Goal: Task Accomplishment & Management: Use online tool/utility

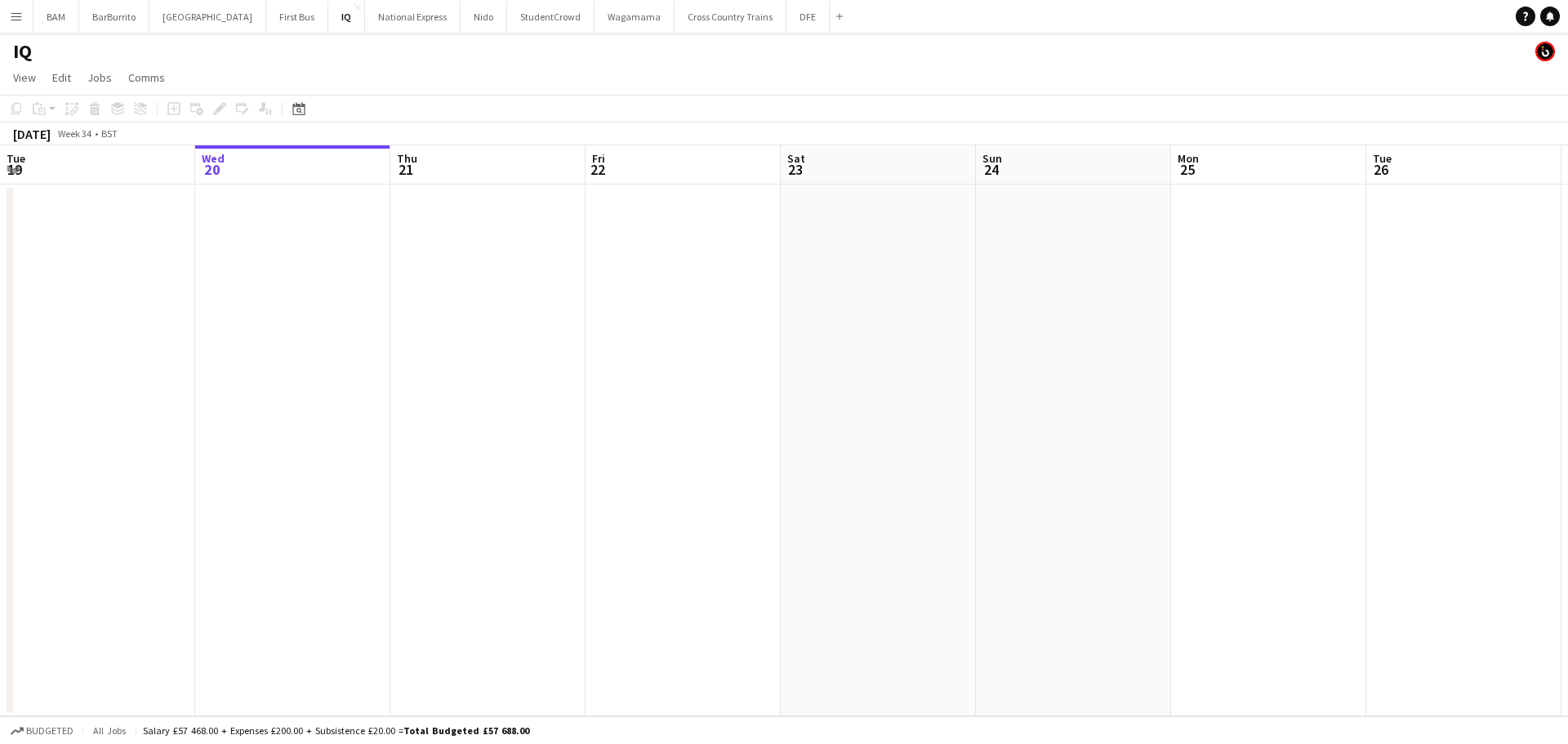
click at [28, 22] on button "Menu" at bounding box center [16, 16] width 32 height 32
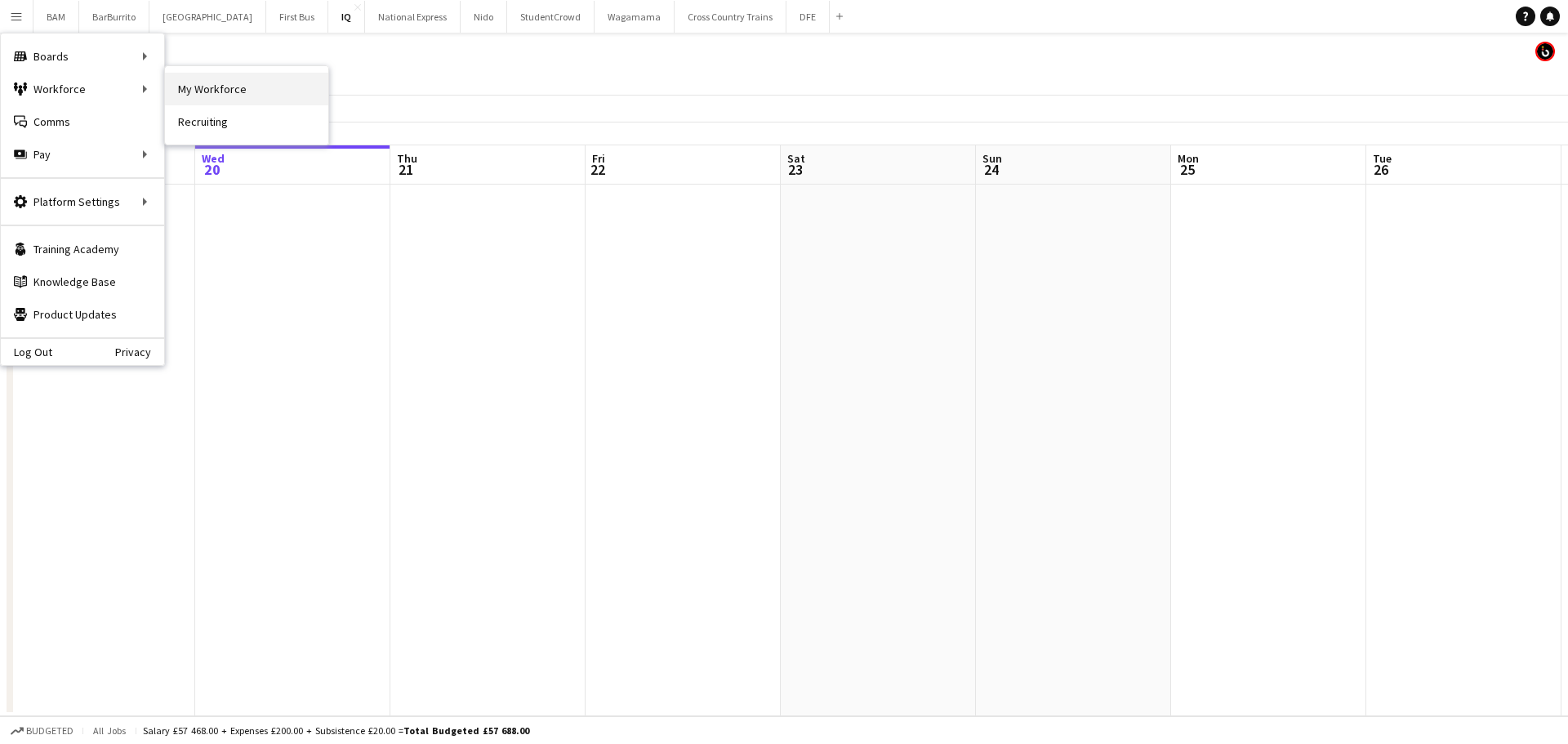
click at [179, 89] on link "My Workforce" at bounding box center [247, 89] width 164 height 32
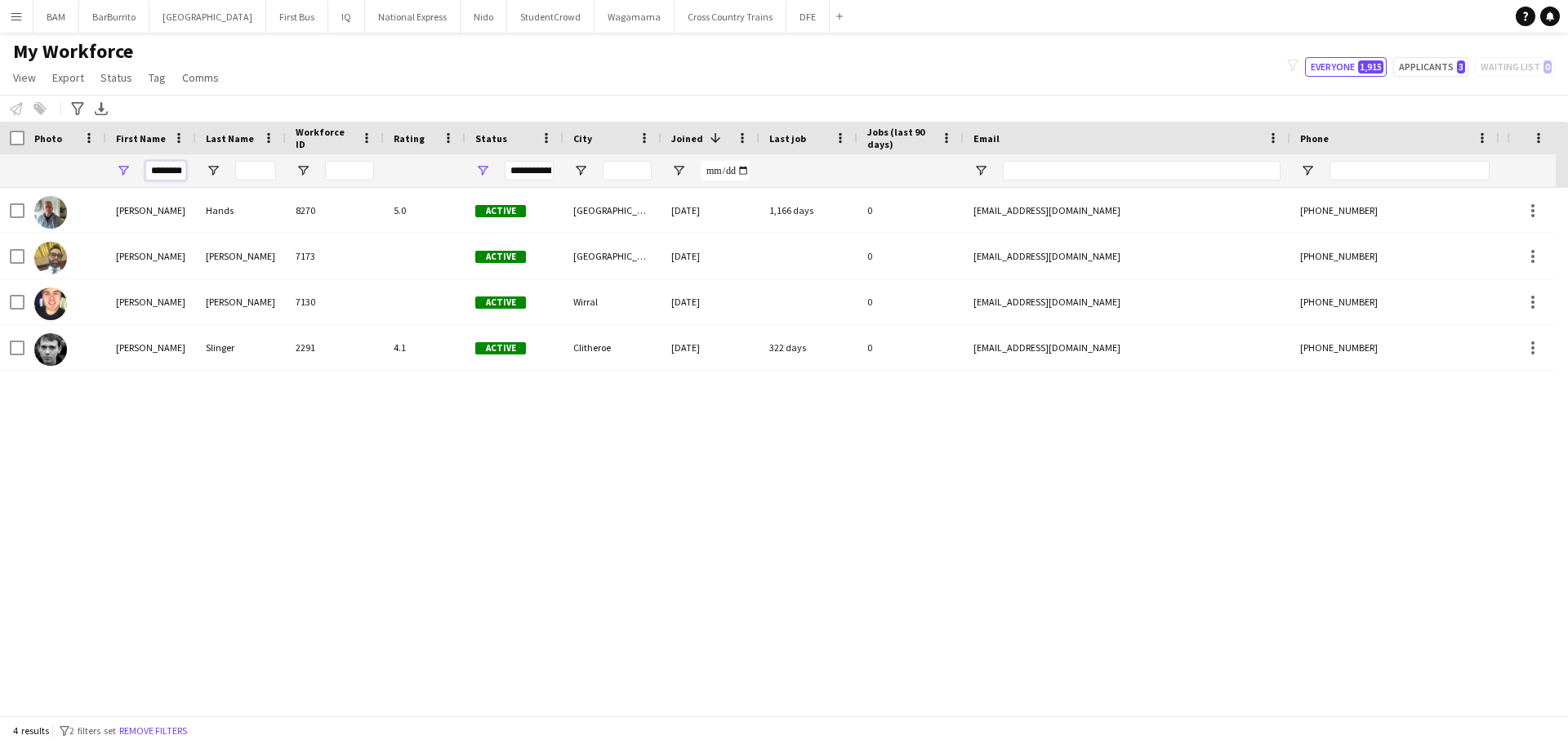
click at [173, 170] on input "********" at bounding box center [165, 171] width 40 height 20
drag, startPoint x: 149, startPoint y: 174, endPoint x: 238, endPoint y: 172, distance: 89.0
click at [238, 172] on div "********" at bounding box center [885, 171] width 1770 height 32
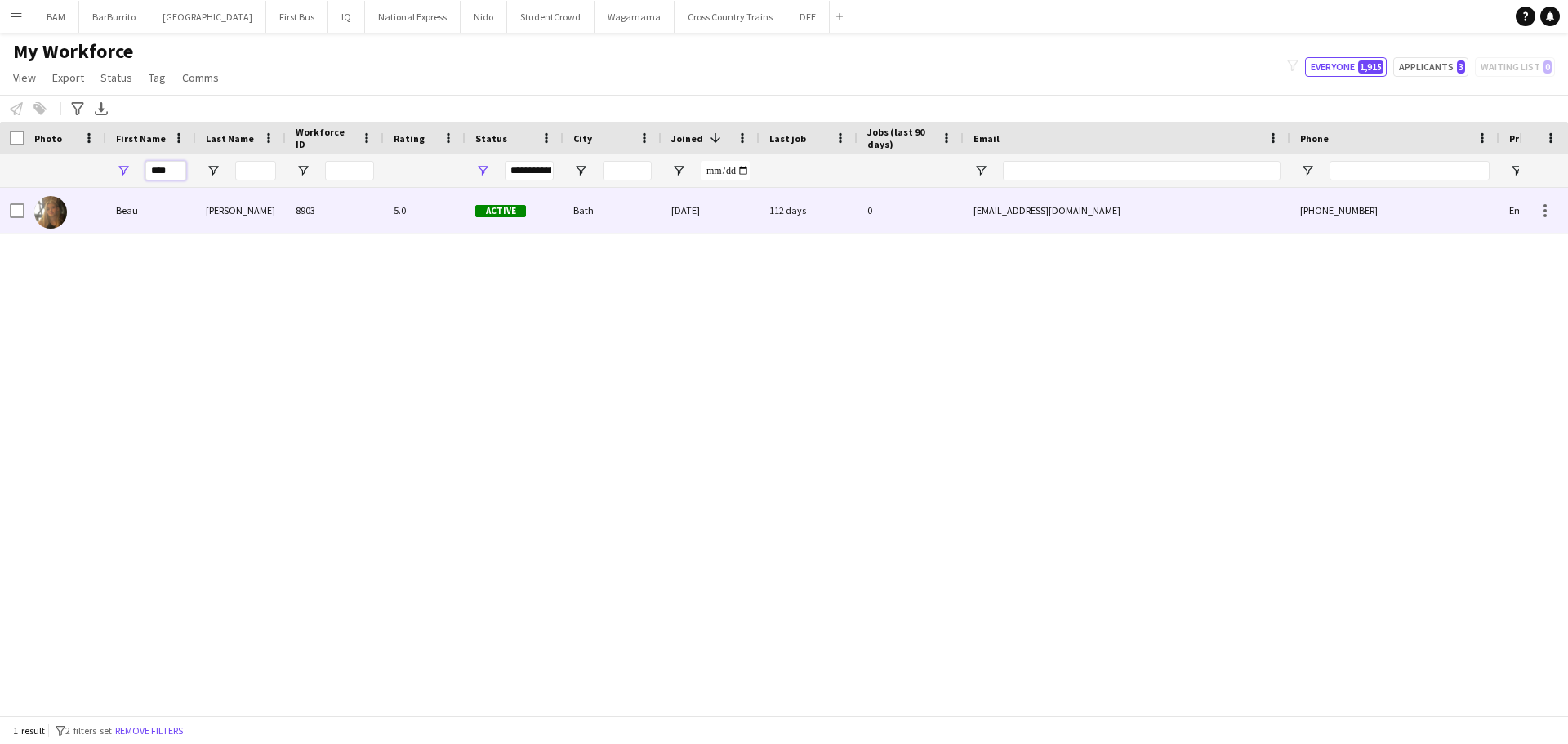
type input "****"
drag, startPoint x: 199, startPoint y: 208, endPoint x: 456, endPoint y: 272, distance: 264.8
click at [201, 208] on div "Beames" at bounding box center [241, 210] width 90 height 45
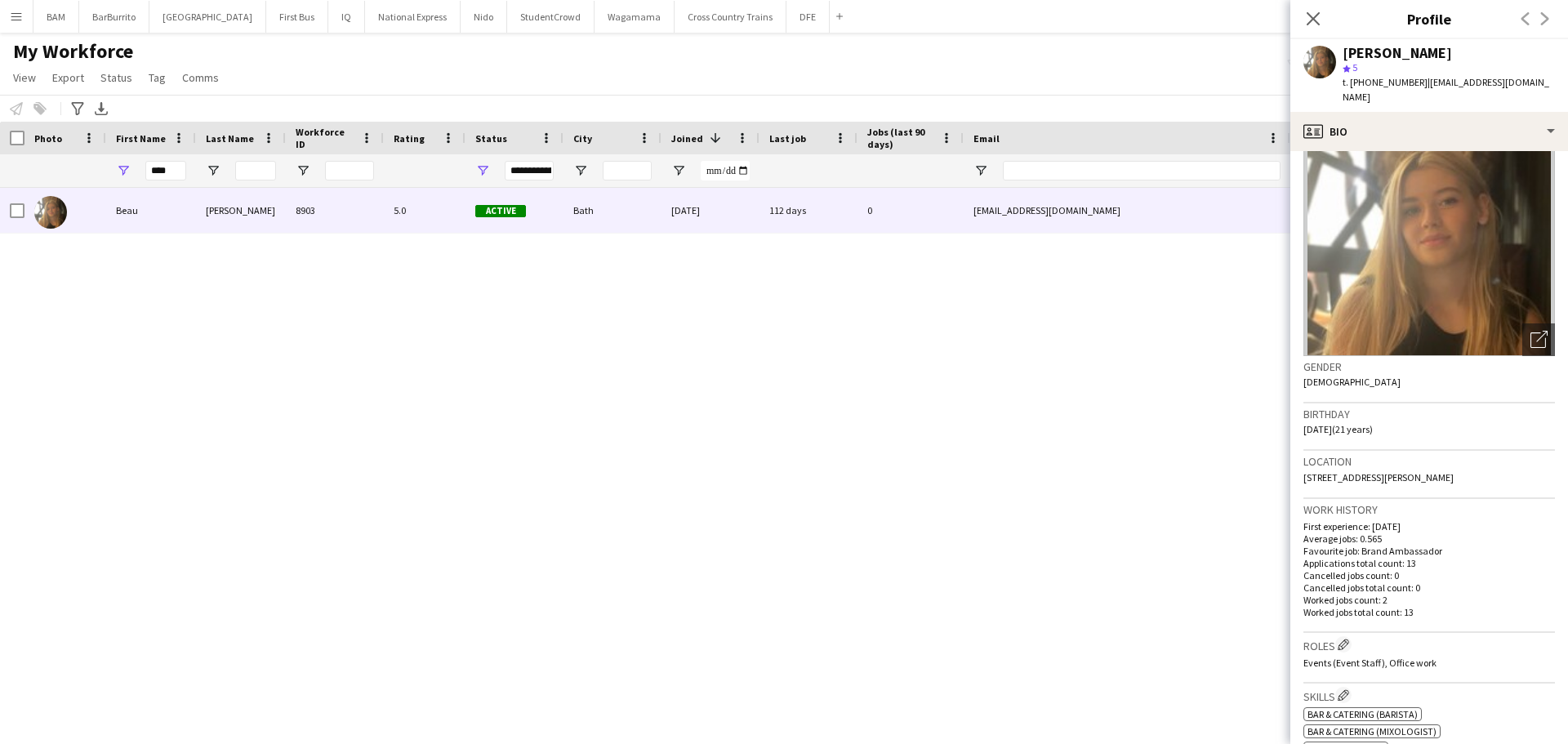
scroll to position [82, 0]
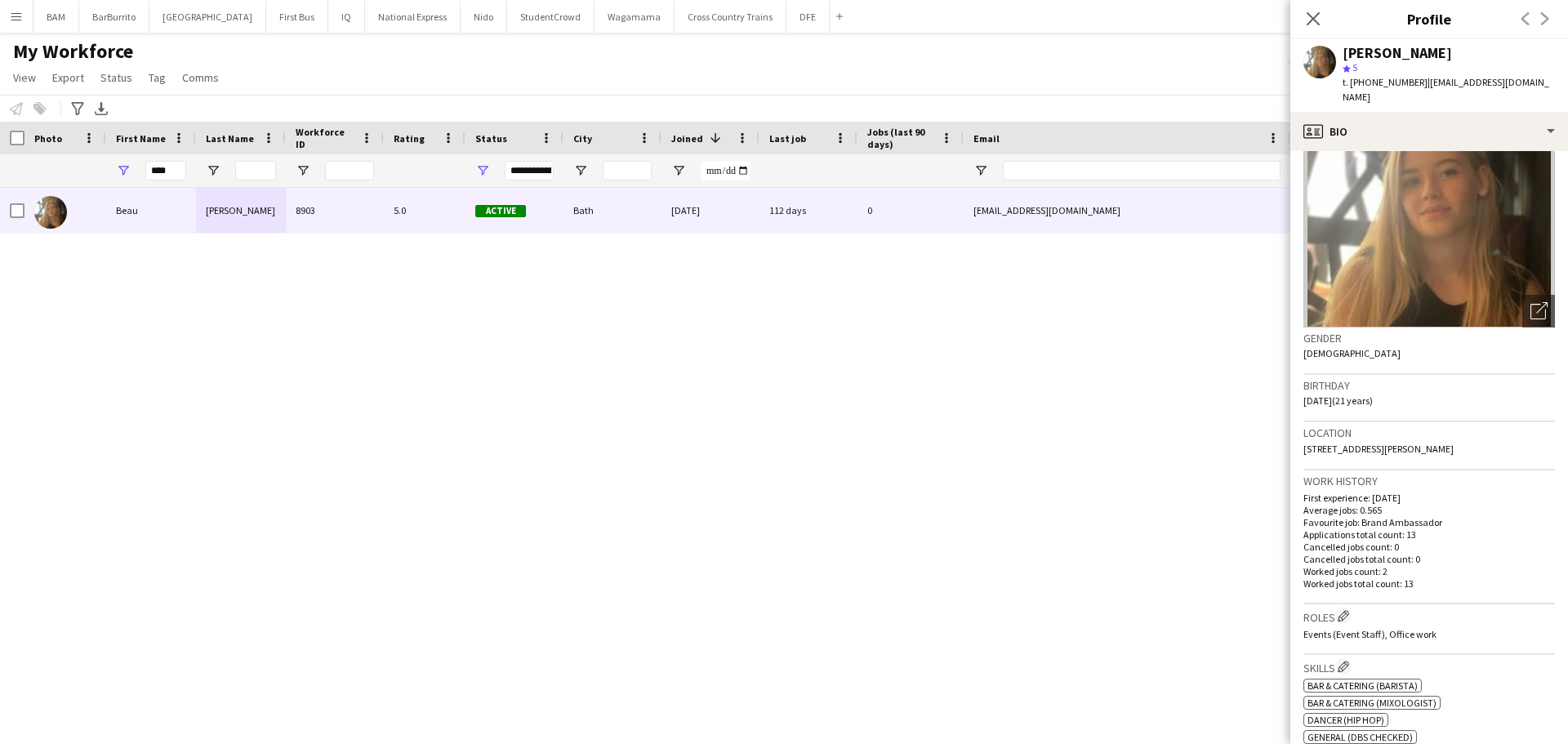
drag, startPoint x: 1303, startPoint y: 434, endPoint x: 1435, endPoint y: 438, distance: 132.1
click at [1435, 442] on span "42a Audley Grove, Bath, BA1 3BT" at bounding box center [1378, 448] width 150 height 13
copy span "42a Audley Grove, Bath, BA1 3BT"
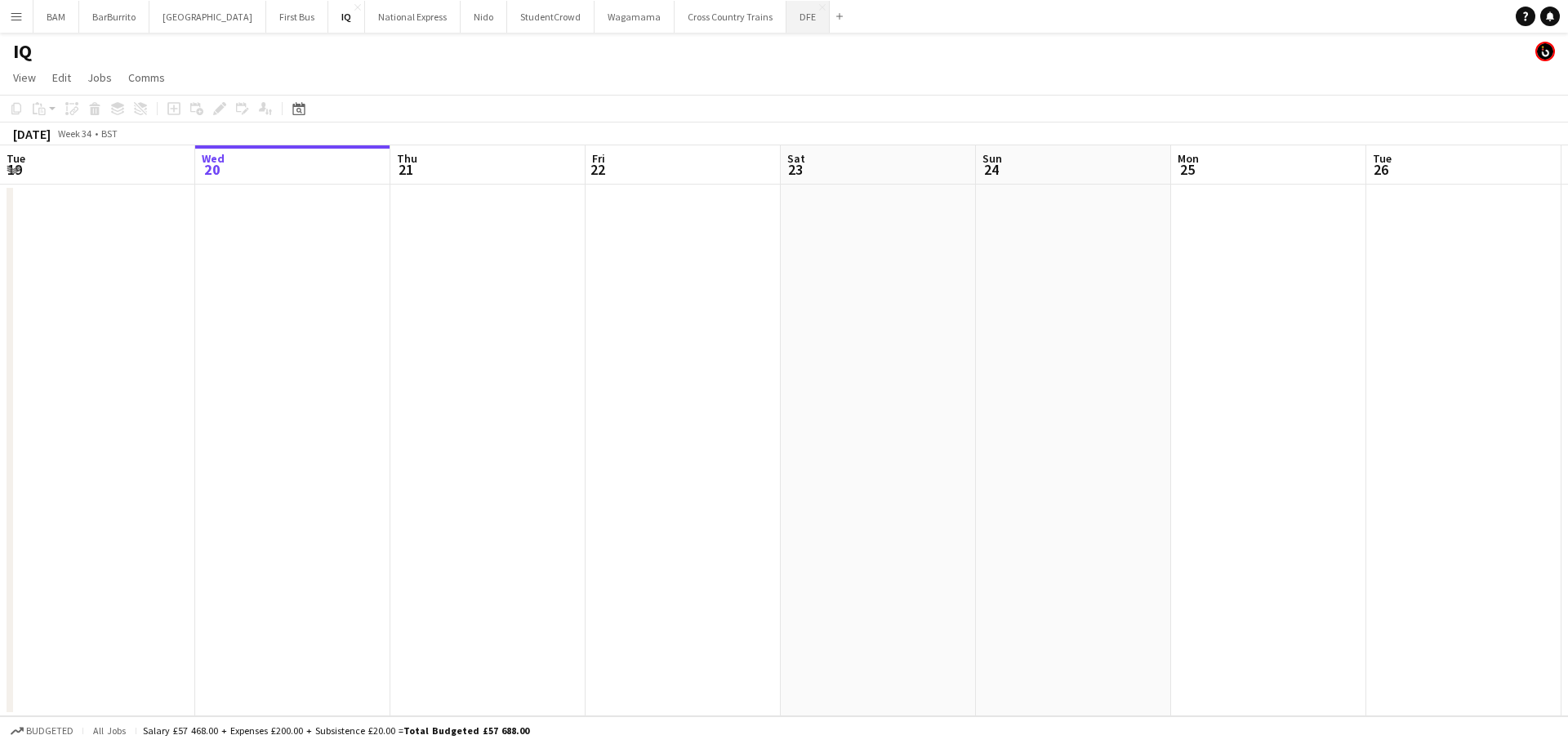
click at [786, 26] on button "DFE Close" at bounding box center [808, 16] width 43 height 31
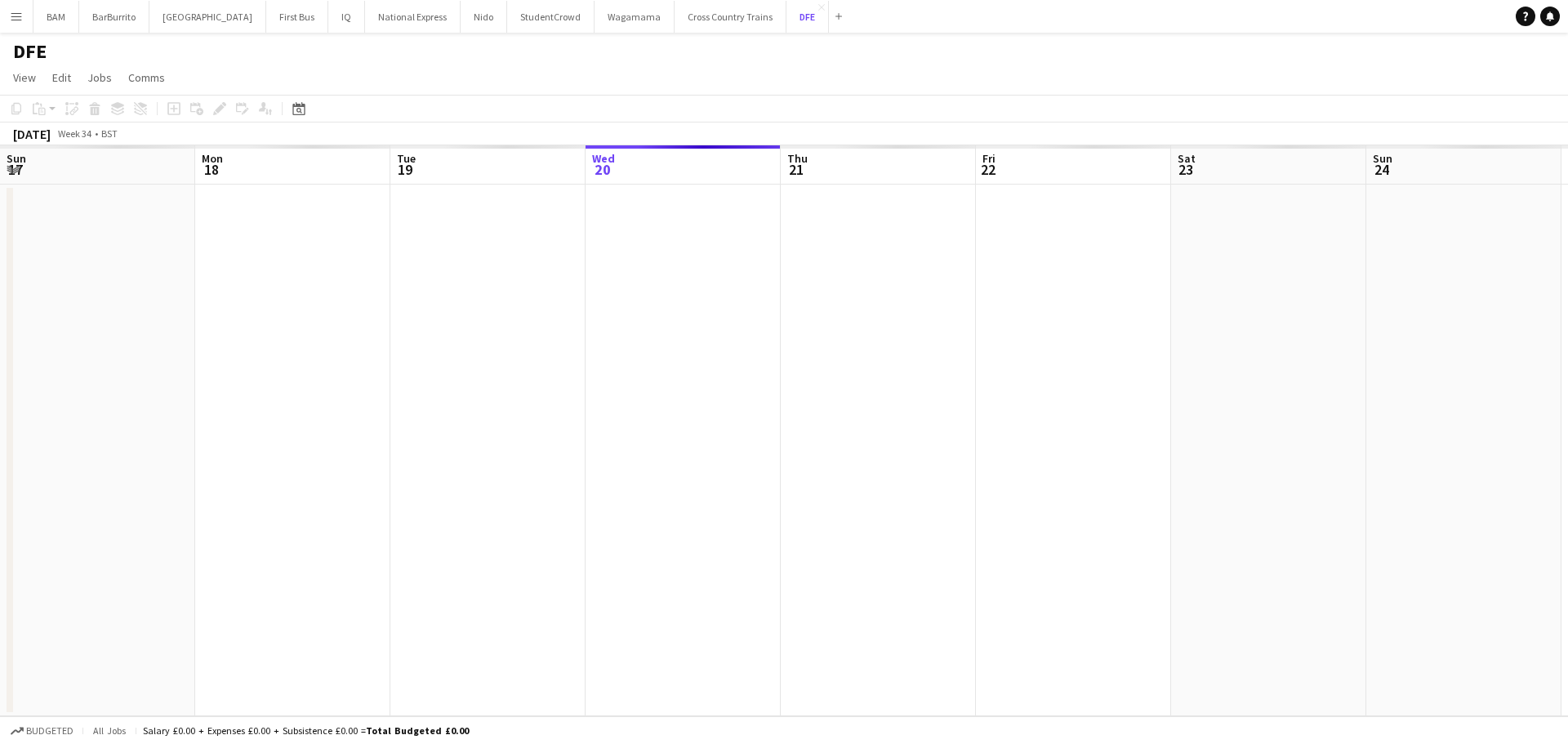
scroll to position [0, 390]
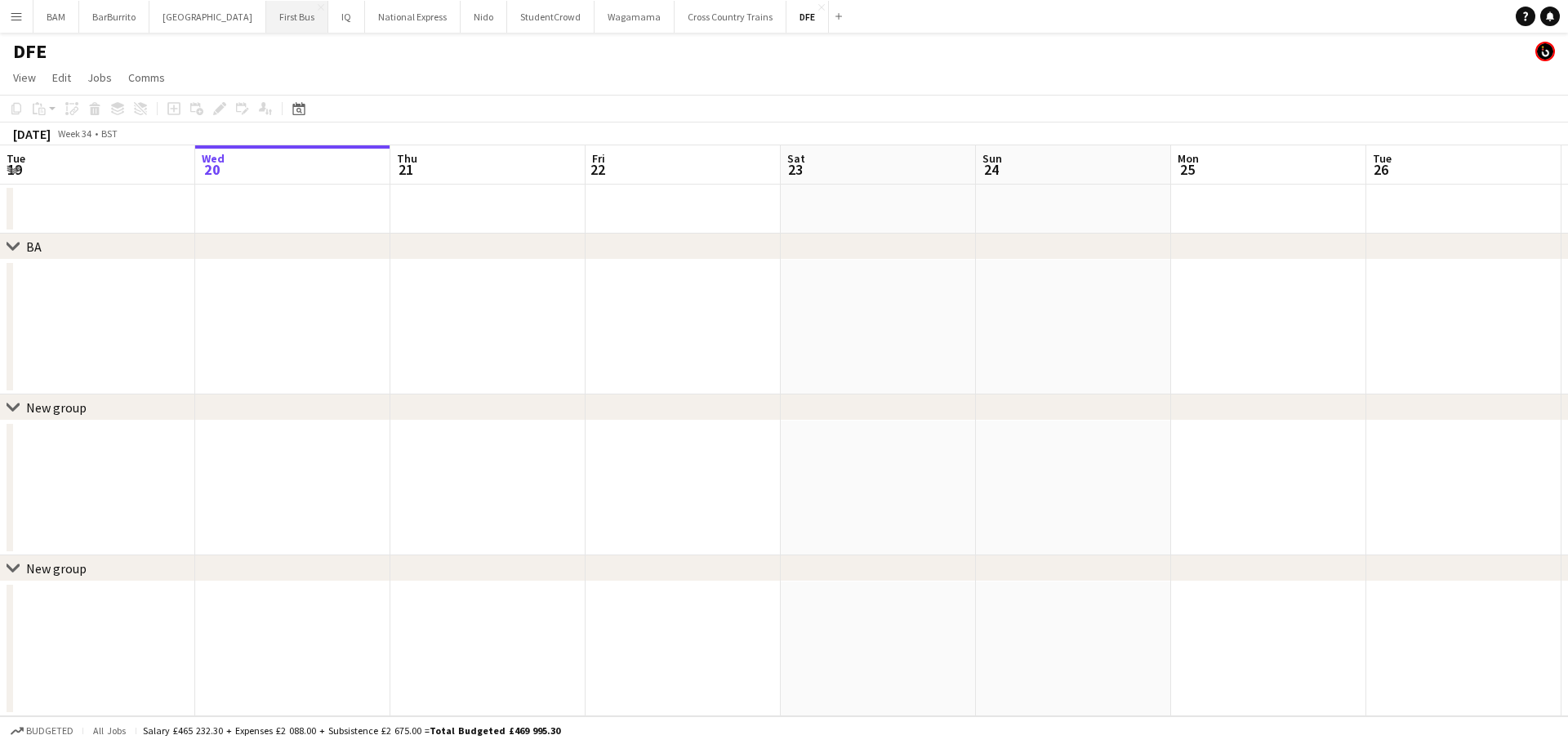
click at [266, 20] on button "First Bus Close" at bounding box center [297, 16] width 62 height 31
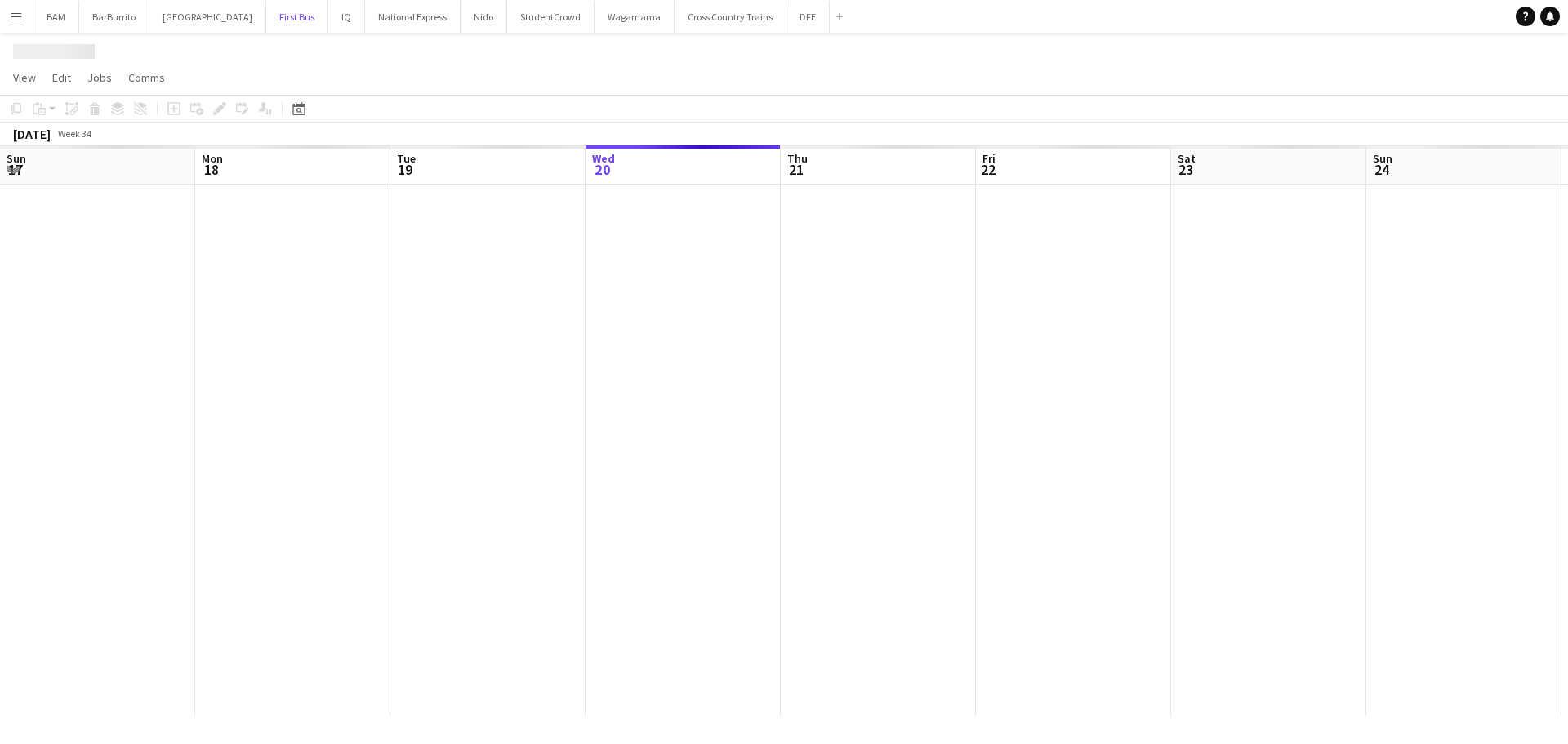
scroll to position [0, 390]
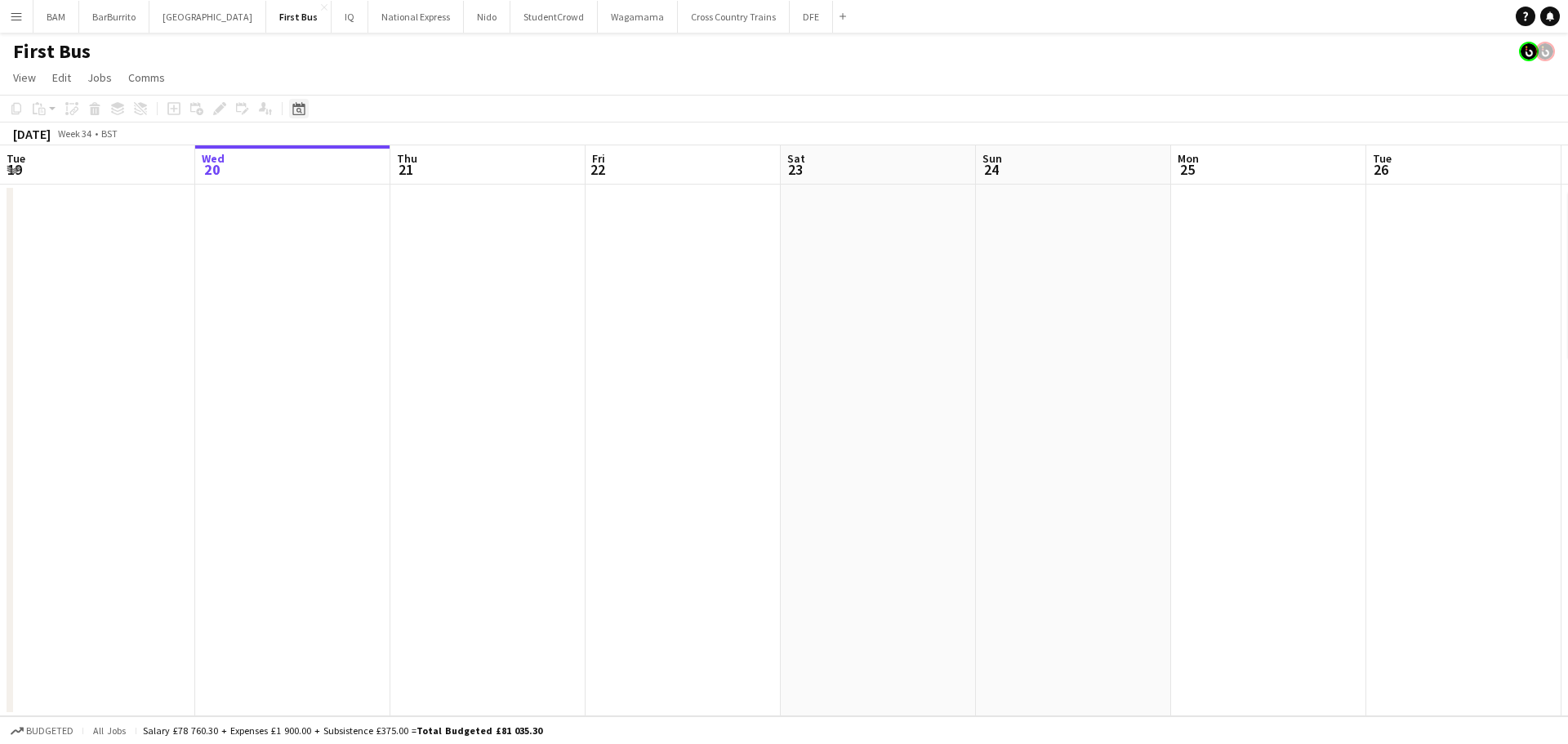
click at [301, 107] on icon at bounding box center [298, 109] width 13 height 13
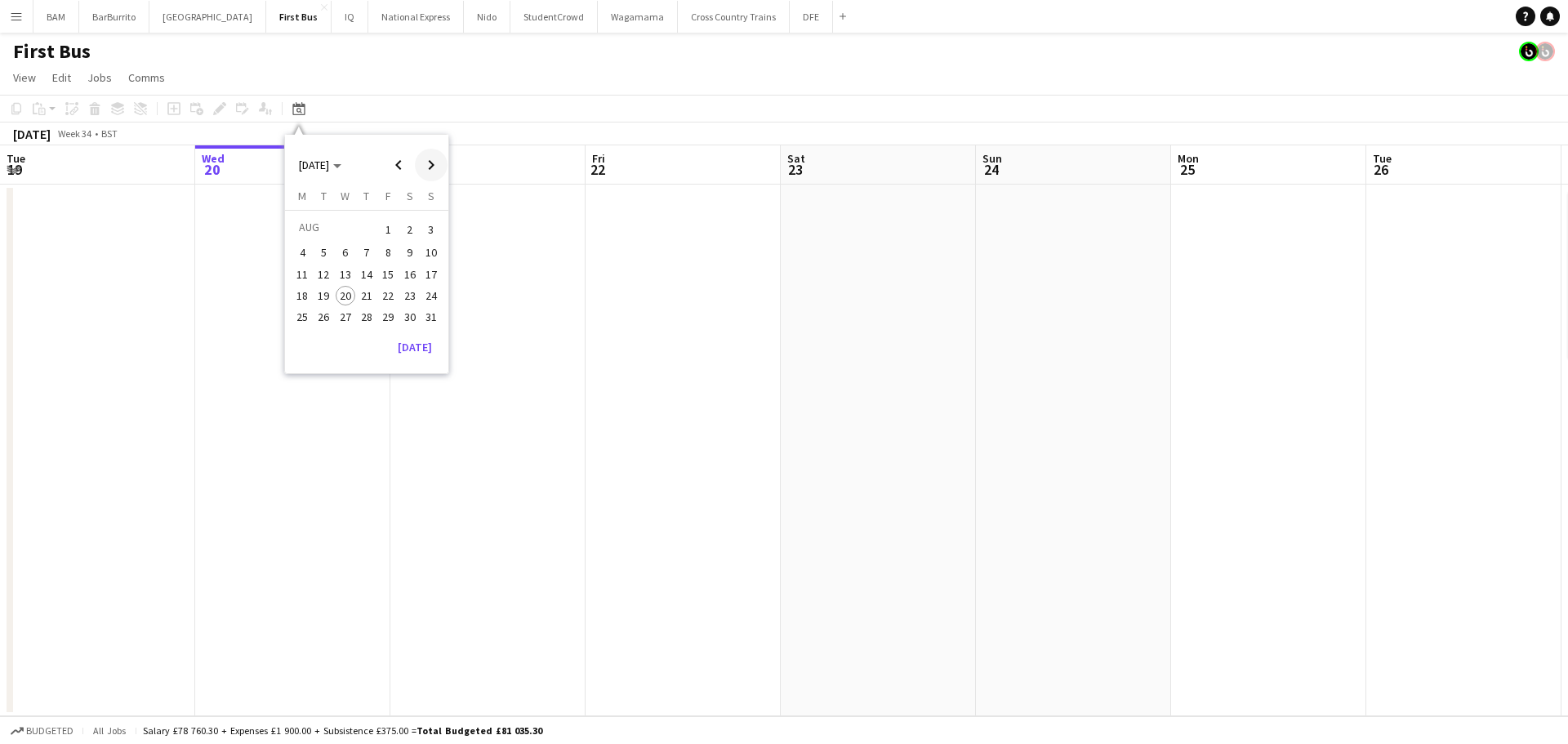
click at [420, 165] on span "Next month" at bounding box center [431, 164] width 32 height 32
click at [600, 143] on div "[DATE] Week 34 • BST" at bounding box center [784, 133] width 1568 height 22
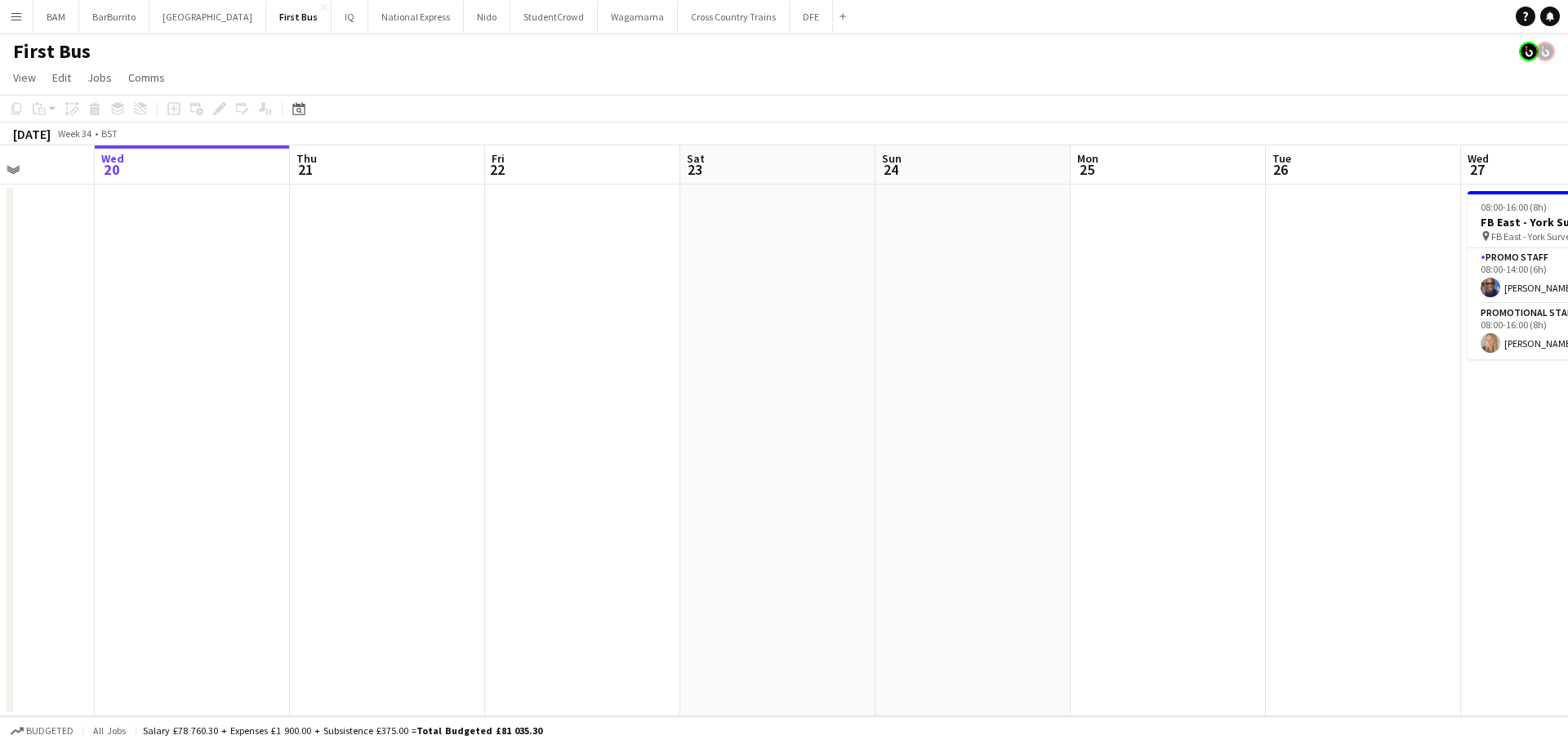
drag, startPoint x: 811, startPoint y: 225, endPoint x: 312, endPoint y: 235, distance: 499.1
click at [312, 235] on app-calendar-viewport "Sun 17 Mon 18 Tue 19 Wed 20 Thu 21 Fri 22 Sat 23 Sun 24 Mon 25 Tue 26 Wed 27 2/…" at bounding box center [784, 430] width 1568 height 571
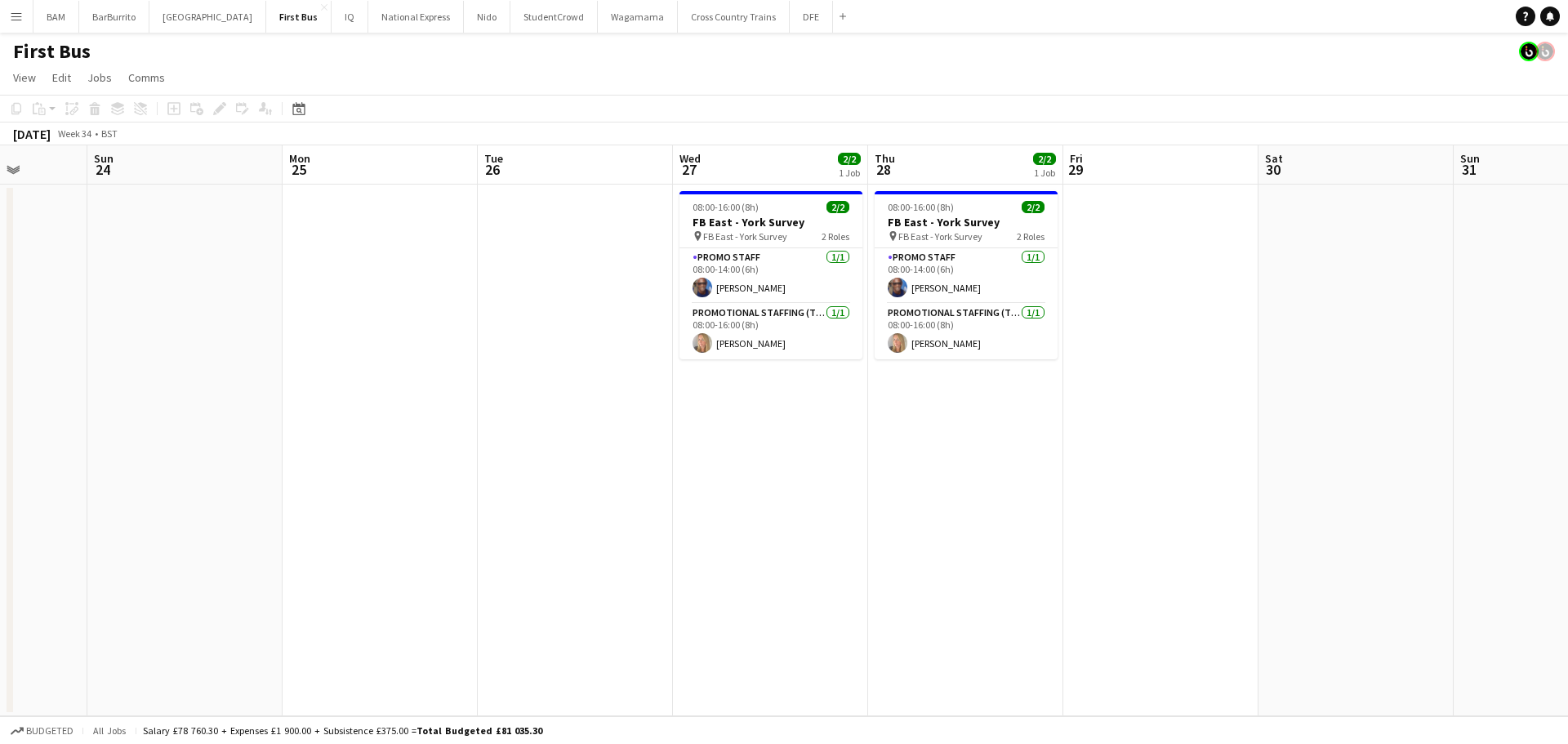
scroll to position [0, 519]
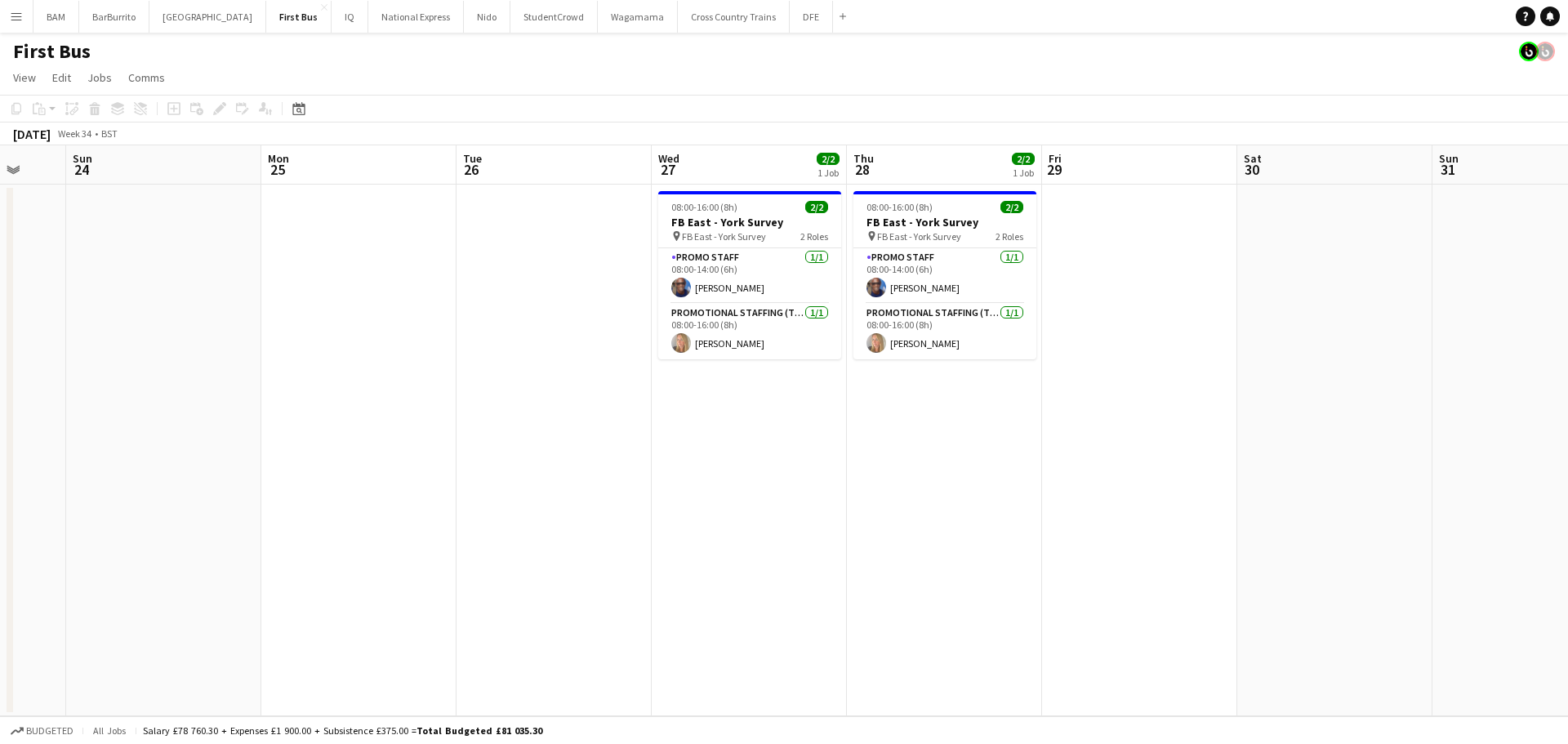
drag, startPoint x: 544, startPoint y: 261, endPoint x: 523, endPoint y: 262, distance: 21.0
click at [523, 262] on app-calendar-viewport "Thu 21 Fri 22 Sat 23 Sun 24 Mon 25 Tue 26 Wed 27 2/2 1 Job Thu 28 2/2 1 Job Fri…" at bounding box center [784, 430] width 1568 height 571
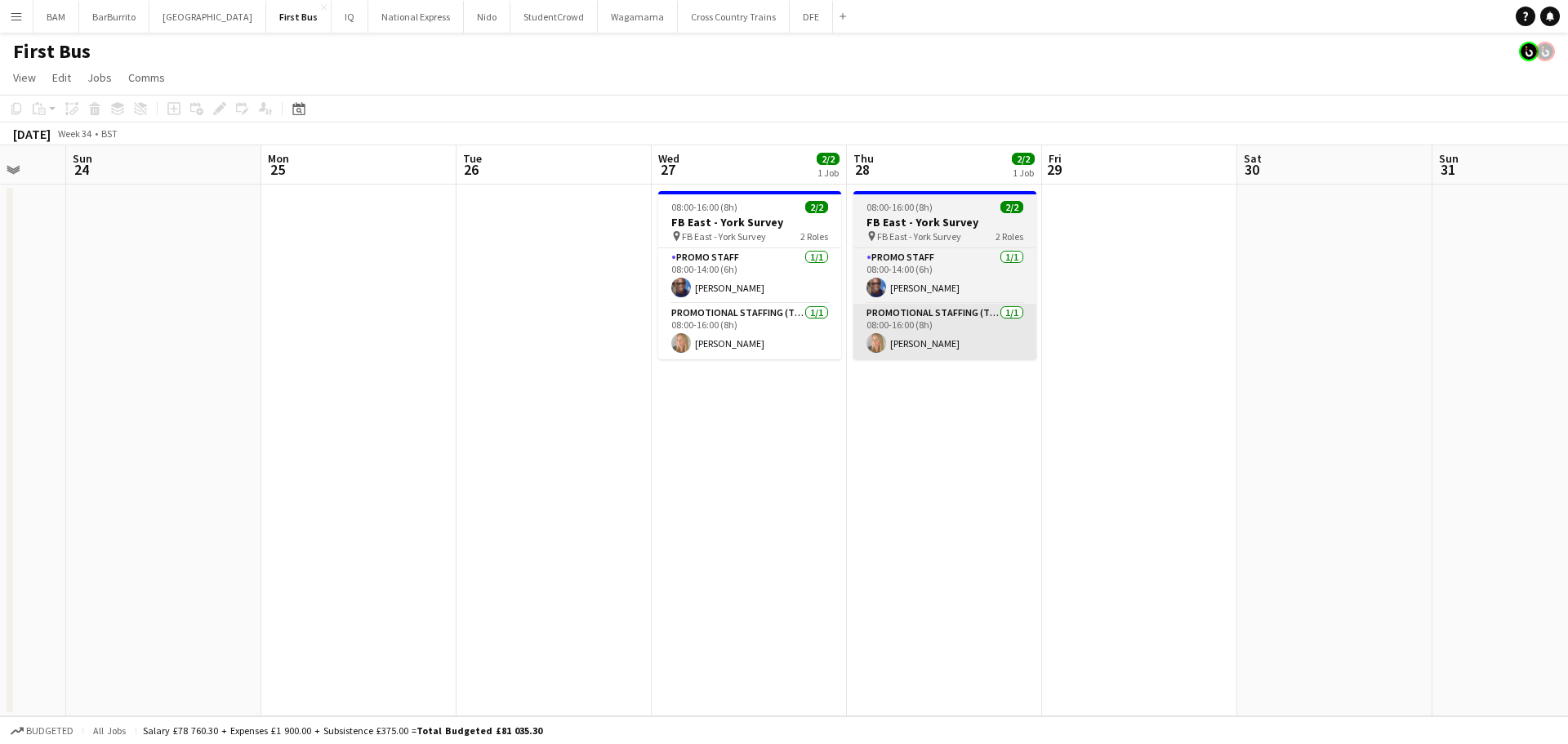
click at [942, 336] on app-card-role "Promotional Staffing (Team Leader) [DATE] 08:00-16:00 (8h) [PERSON_NAME]" at bounding box center [945, 332] width 183 height 56
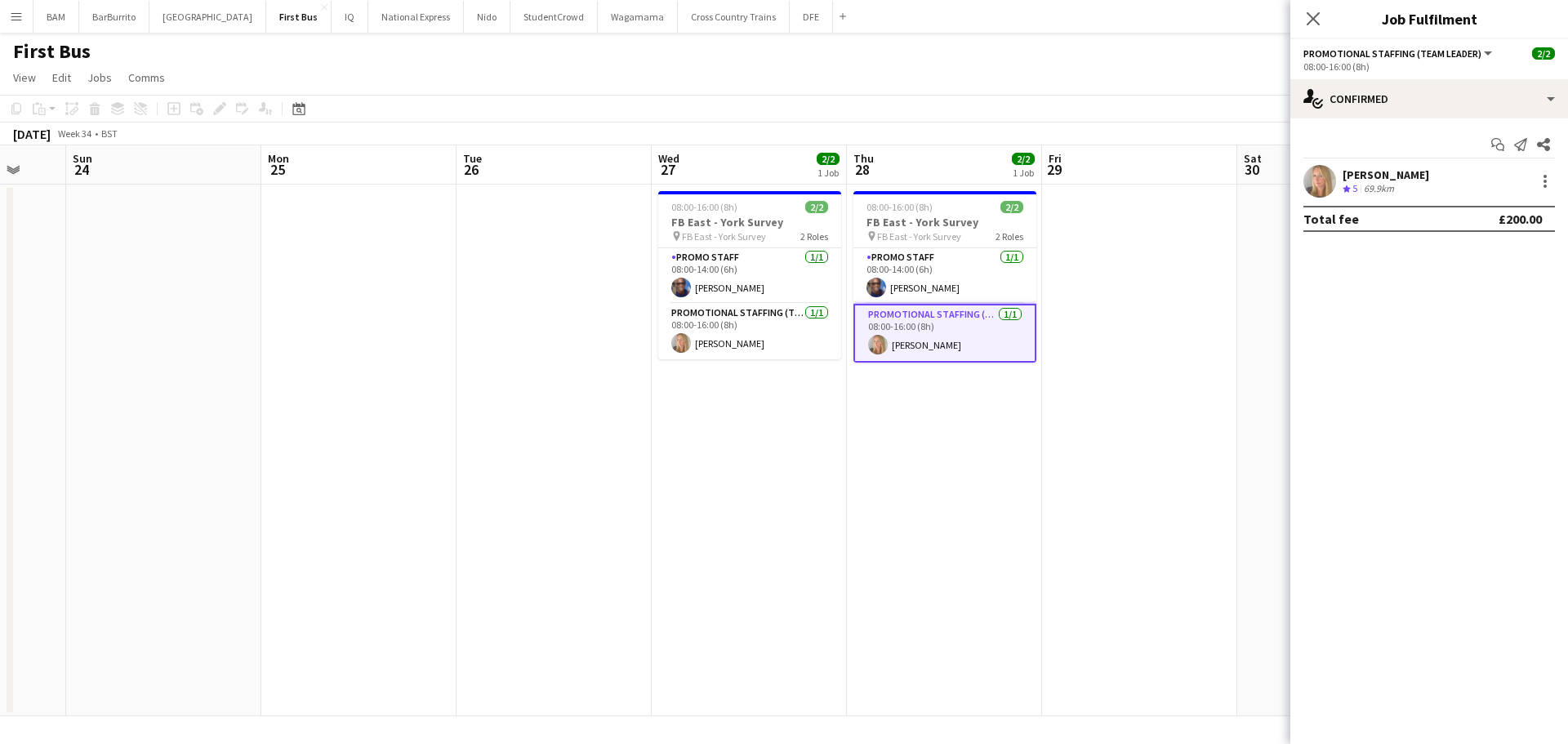
click at [1156, 63] on div "First Bus" at bounding box center [784, 48] width 1568 height 31
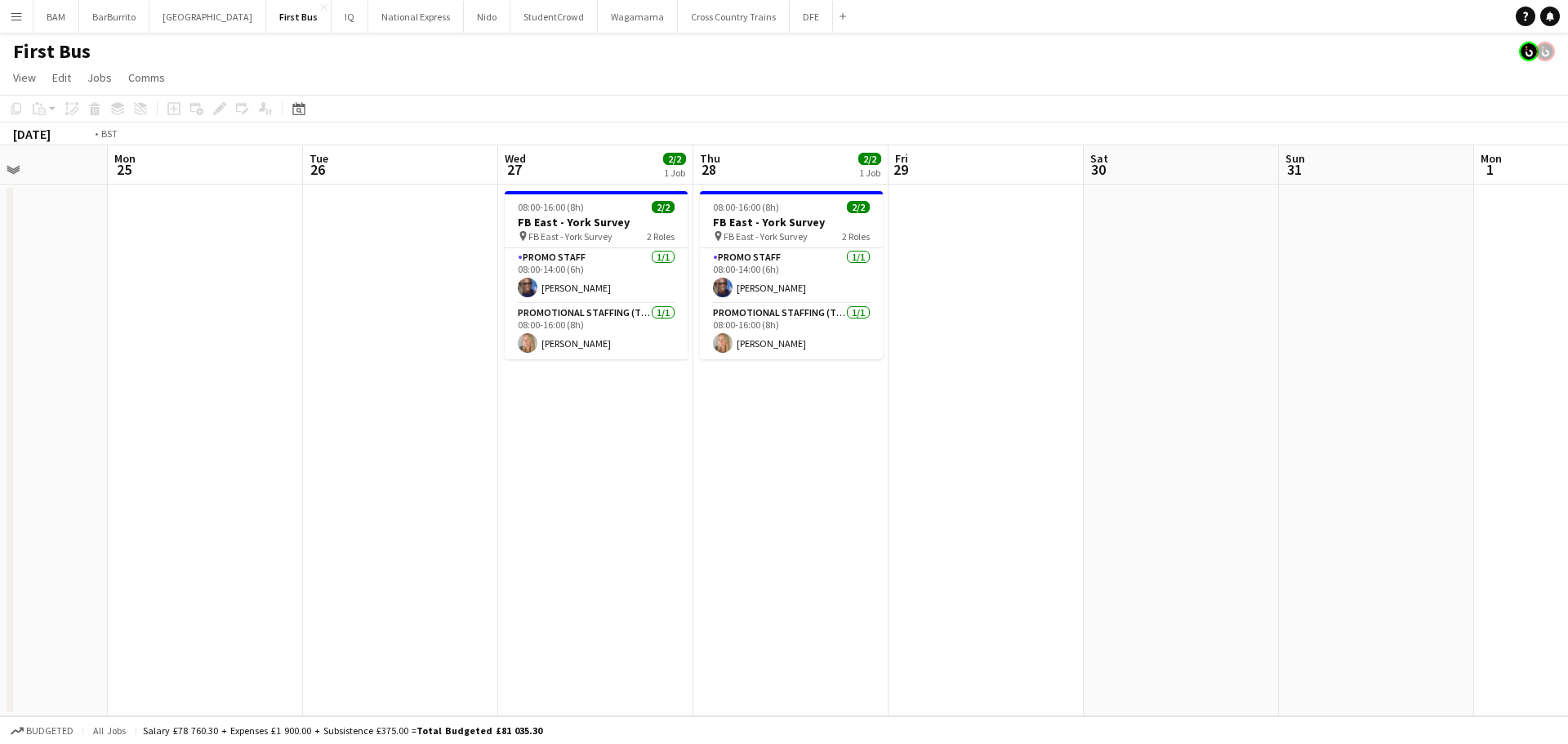
drag, startPoint x: 742, startPoint y: 301, endPoint x: 479, endPoint y: 297, distance: 263.0
click at [488, 297] on app-calendar-viewport "Thu 21 Fri 22 Sat 23 Sun 24 Mon 25 Tue 26 Wed 27 2/2 1 Job Thu 28 2/2 1 Job Fri…" at bounding box center [784, 430] width 1568 height 571
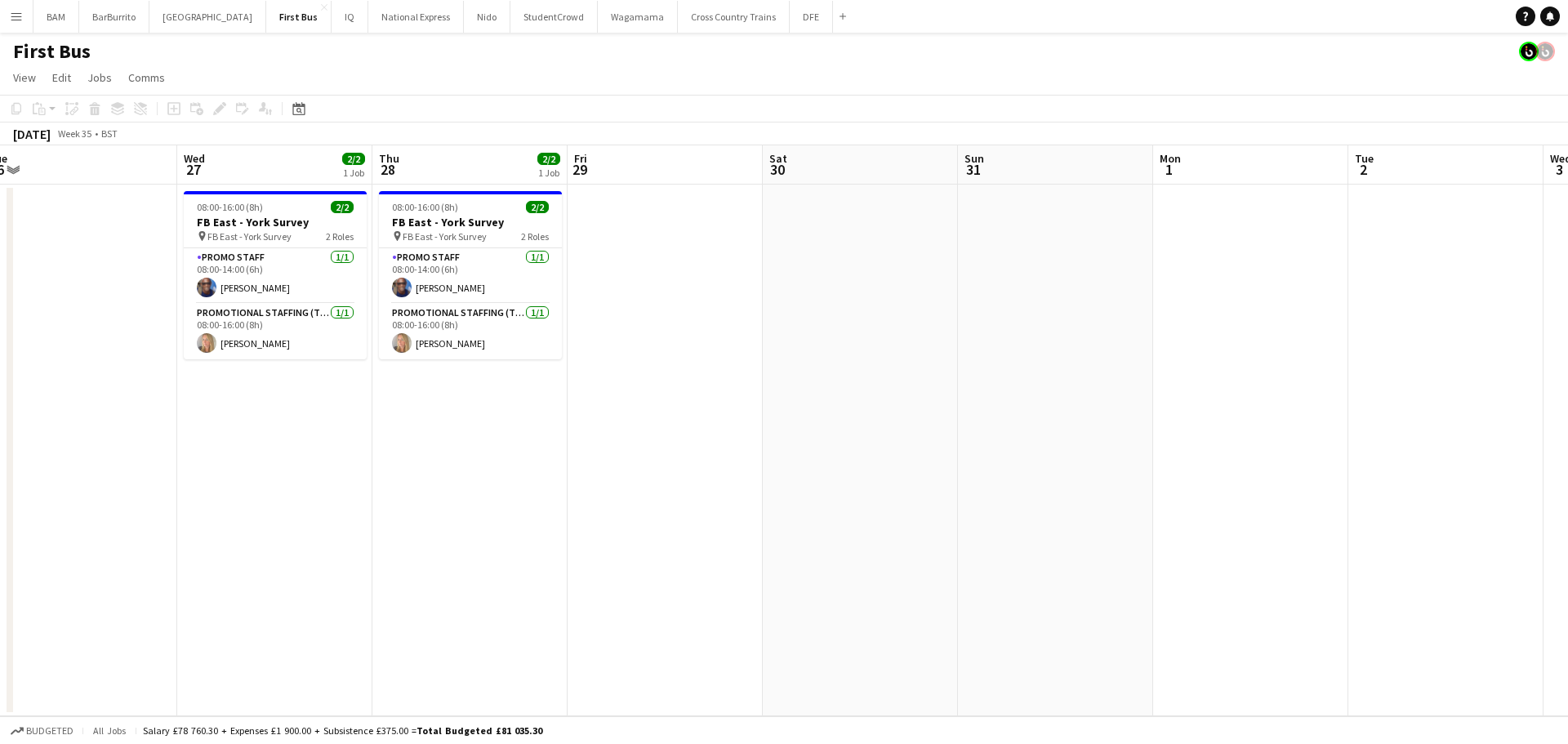
drag, startPoint x: 1013, startPoint y: 352, endPoint x: 346, endPoint y: 330, distance: 667.4
click at [385, 335] on app-calendar-viewport "Sun 24 Mon 25 Tue 26 Wed 27 2/2 1 Job Thu 28 2/2 1 Job Fri 29 Sat 30 Sun 31 Mon…" at bounding box center [784, 430] width 1568 height 571
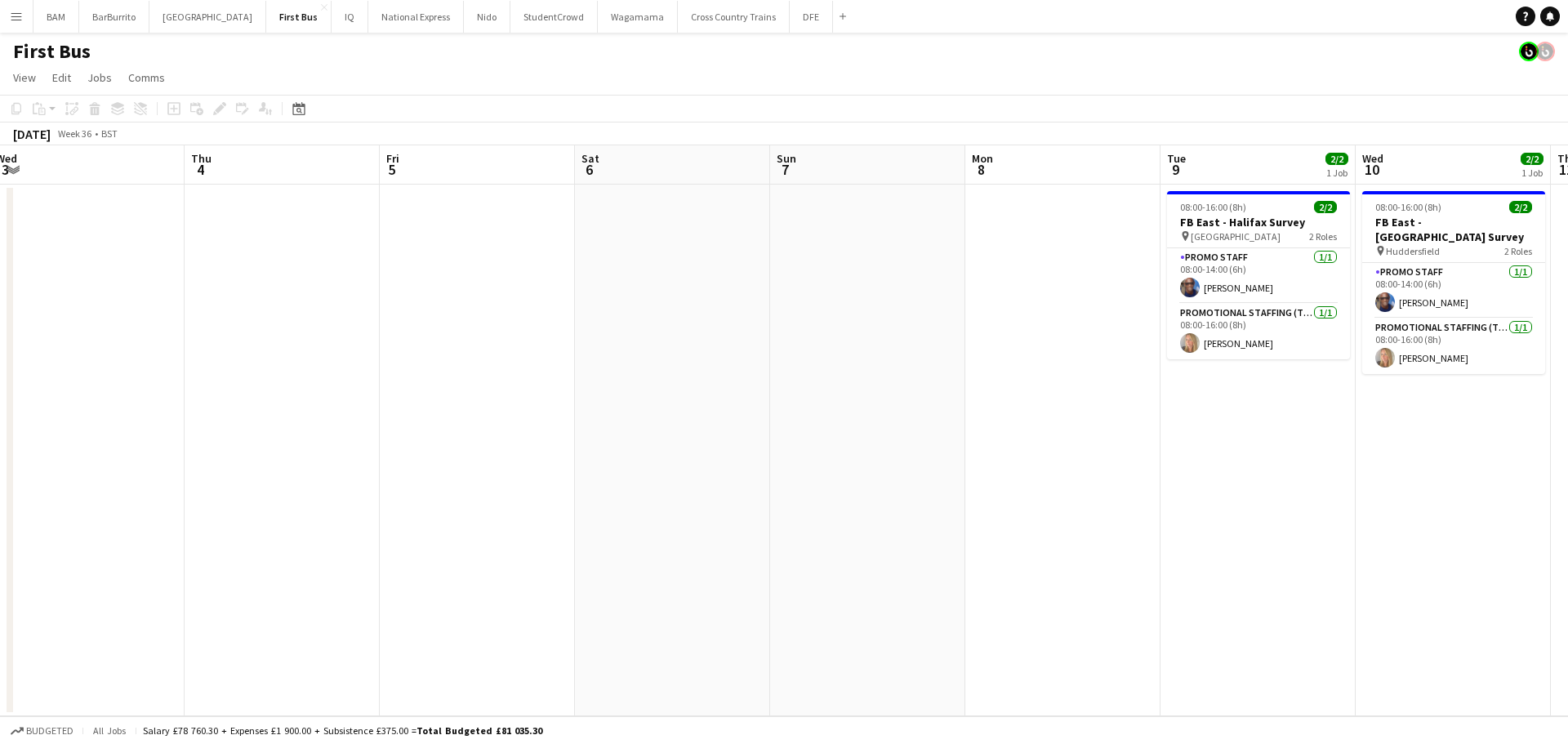
scroll to position [0, 509]
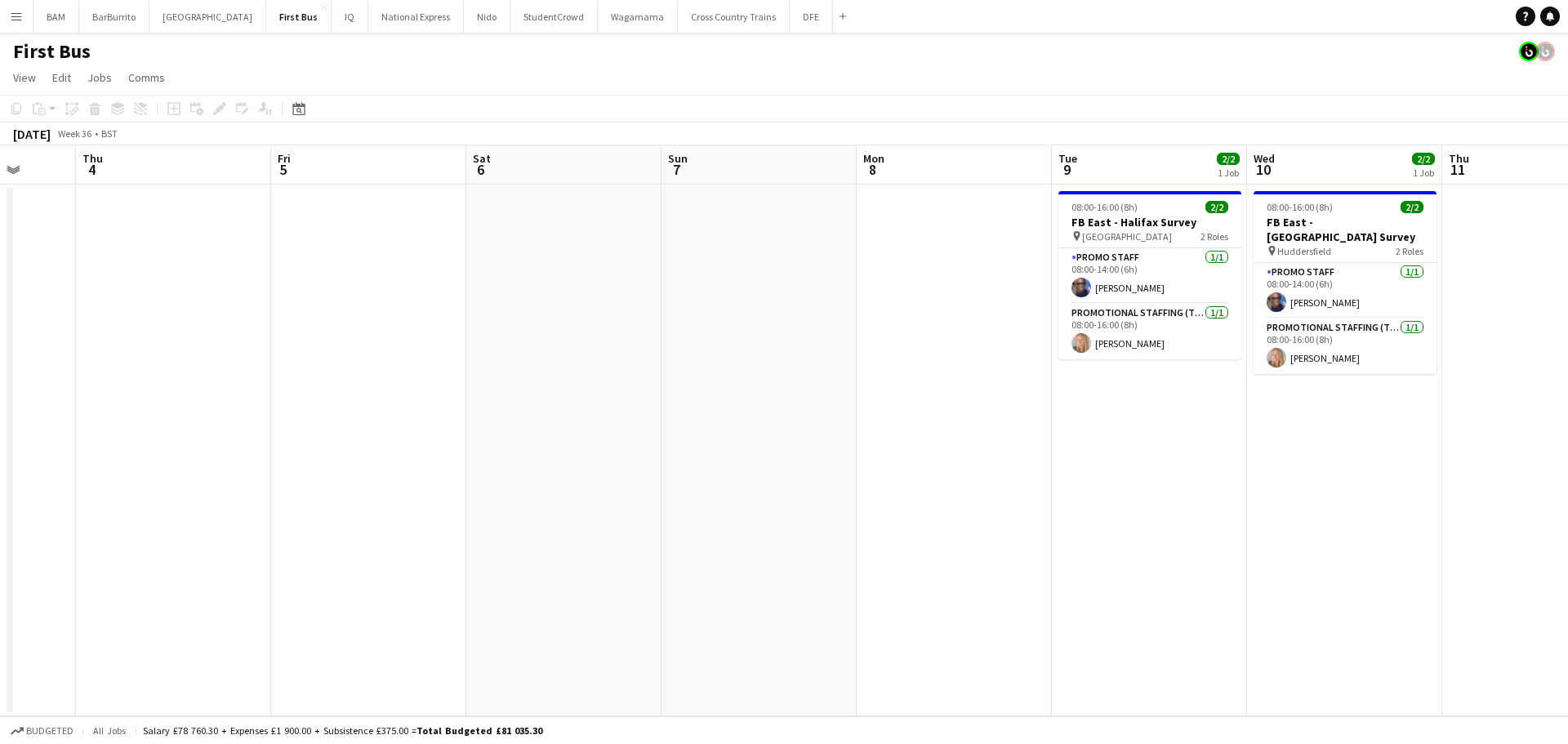
drag, startPoint x: 608, startPoint y: 369, endPoint x: 305, endPoint y: 345, distance: 303.9
click at [305, 345] on app-calendar-viewport "Mon 1 Tue 2 Wed 3 Thu 4 Fri 5 Sat 6 Sun 7 Mon 8 Tue 9 2/2 1 Job Wed 10 2/2 1 Jo…" at bounding box center [784, 430] width 1568 height 571
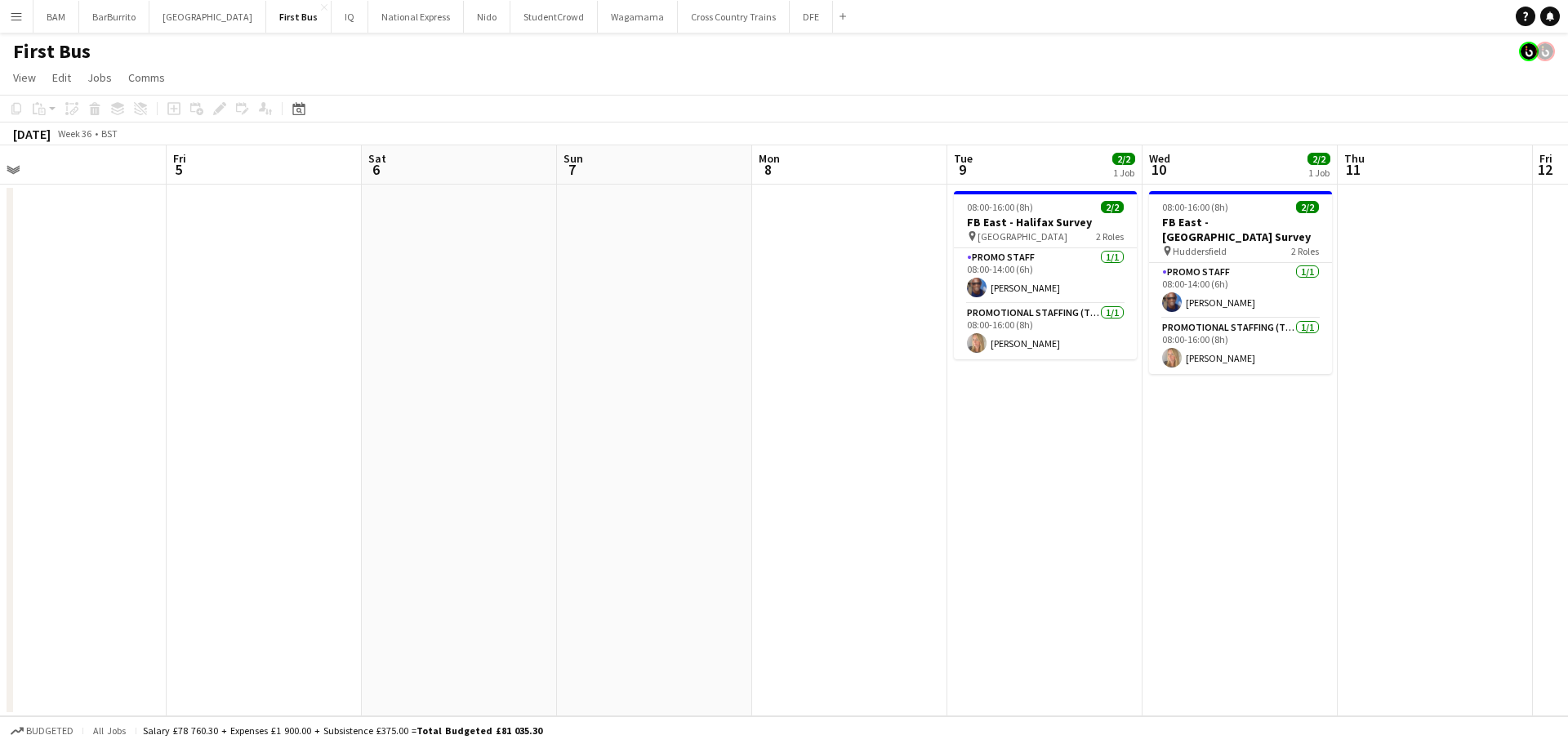
scroll to position [0, 526]
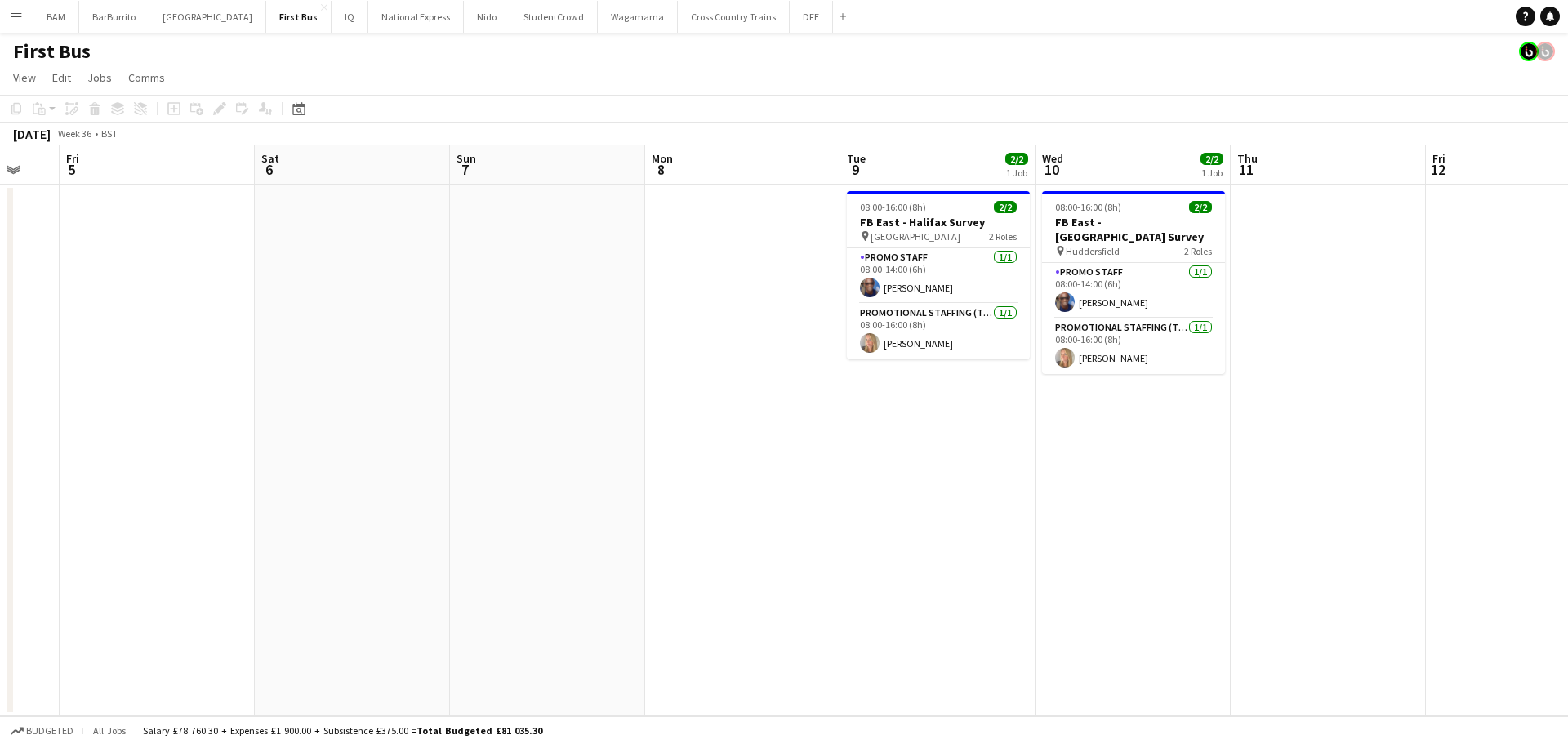
drag, startPoint x: 720, startPoint y: 367, endPoint x: 515, endPoint y: 356, distance: 205.3
click at [515, 356] on app-calendar-viewport "Tue 2 Wed 3 Thu 4 Fri 5 Sat 6 Sun 7 Mon 8 Tue 9 2/2 1 Job Wed 10 2/2 1 Job Thu …" at bounding box center [784, 430] width 1568 height 571
click at [790, 29] on button "DFE Close" at bounding box center [811, 16] width 43 height 31
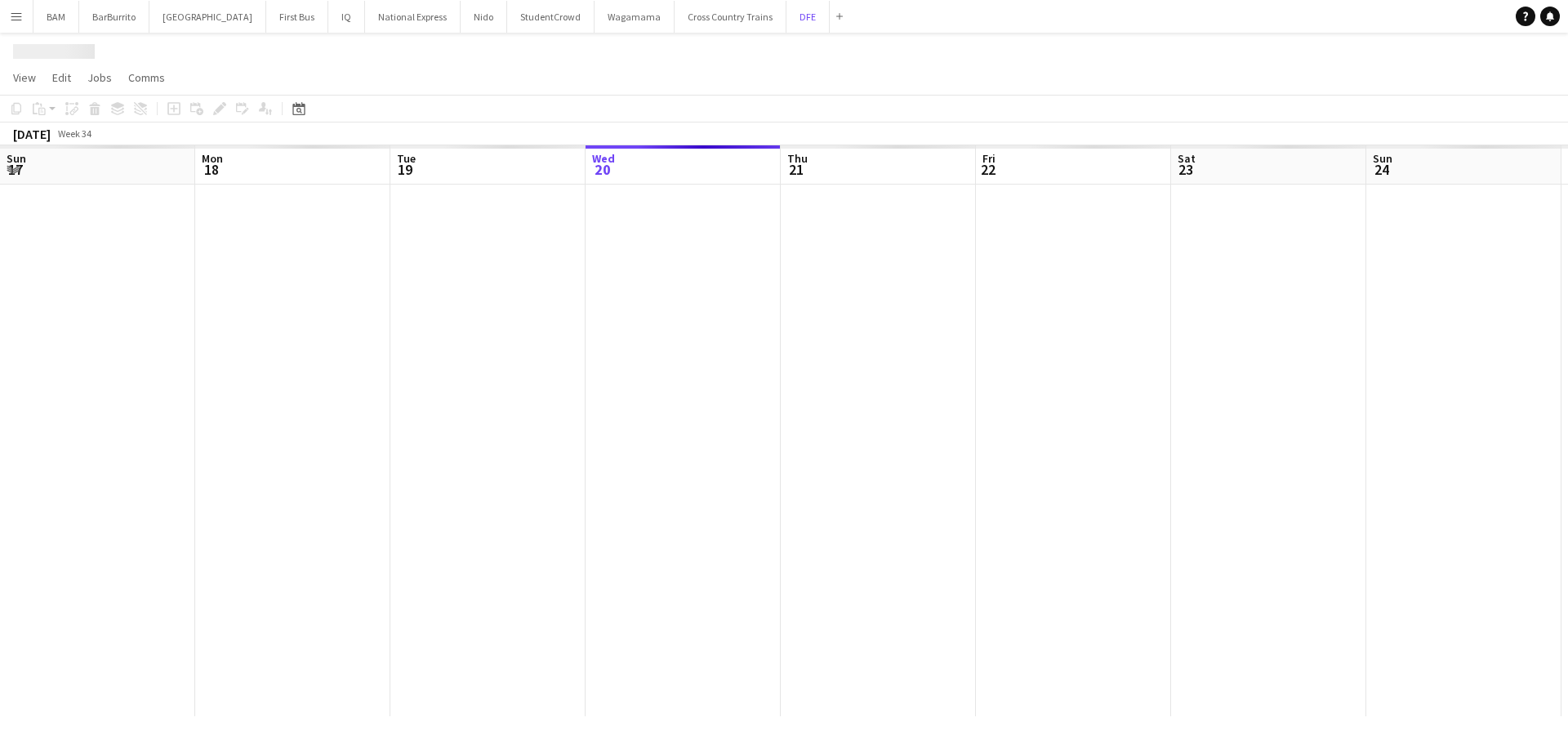
scroll to position [0, 390]
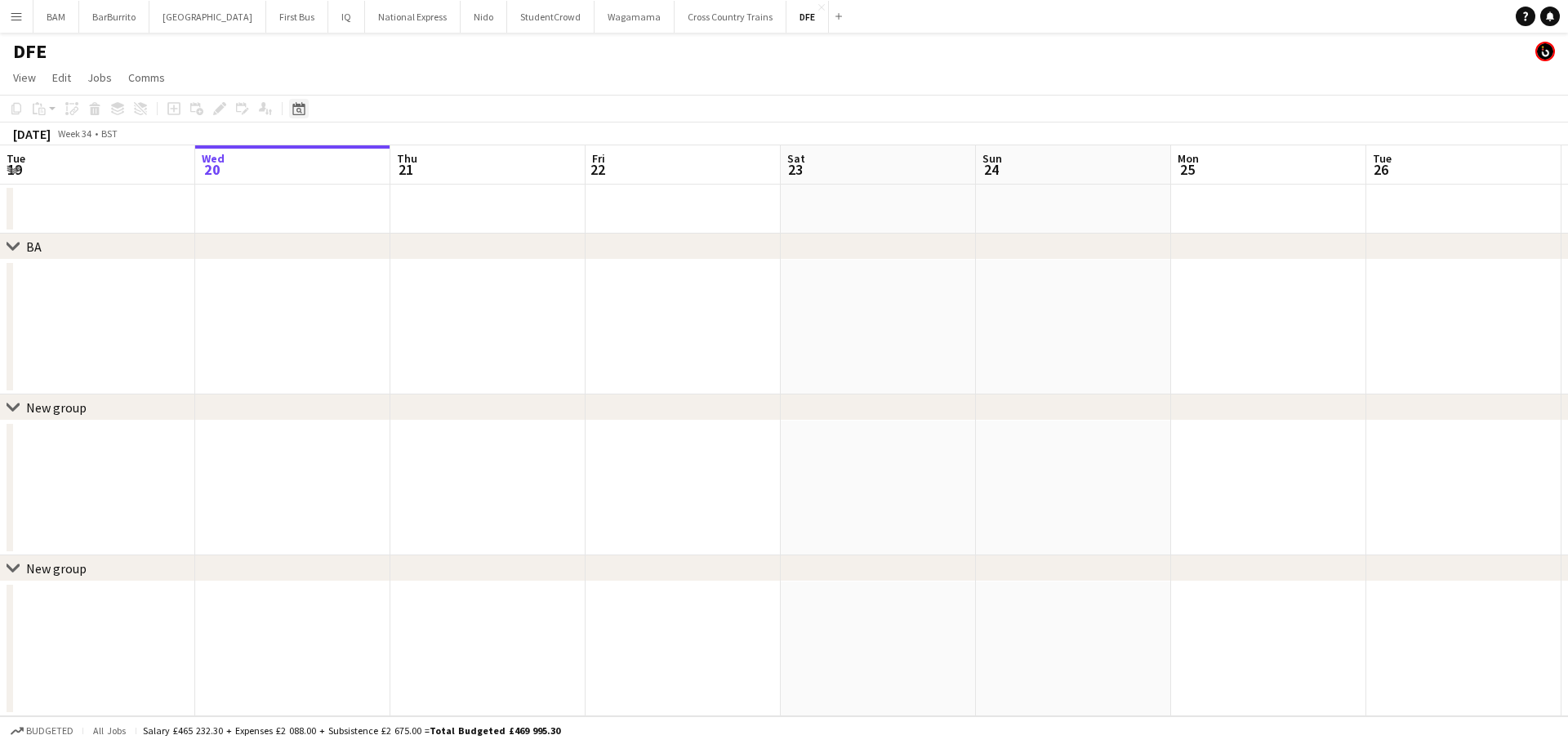
click at [293, 111] on icon at bounding box center [298, 109] width 13 height 13
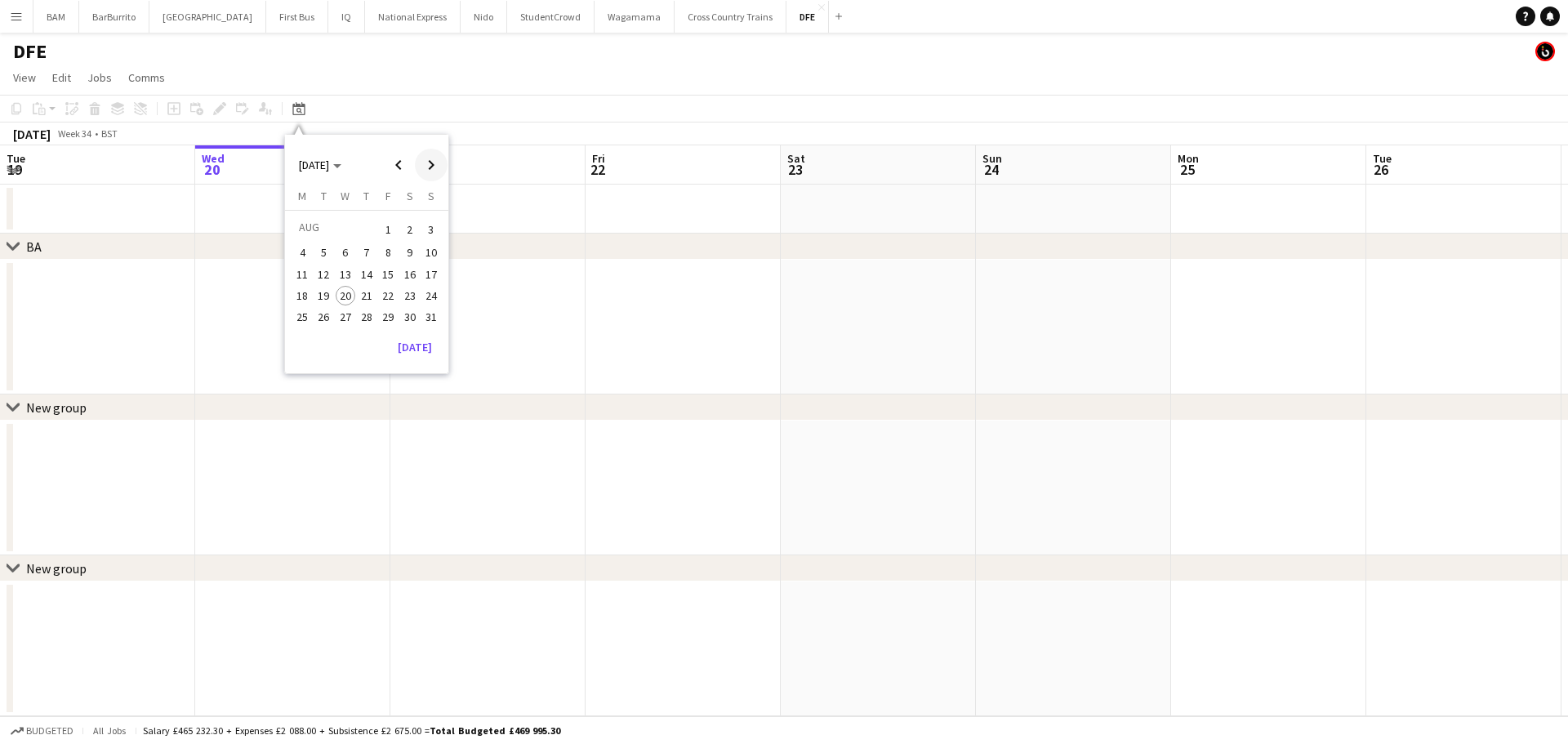
click at [435, 165] on span "Next month" at bounding box center [431, 164] width 32 height 32
click at [340, 305] on span "24" at bounding box center [345, 313] width 20 height 20
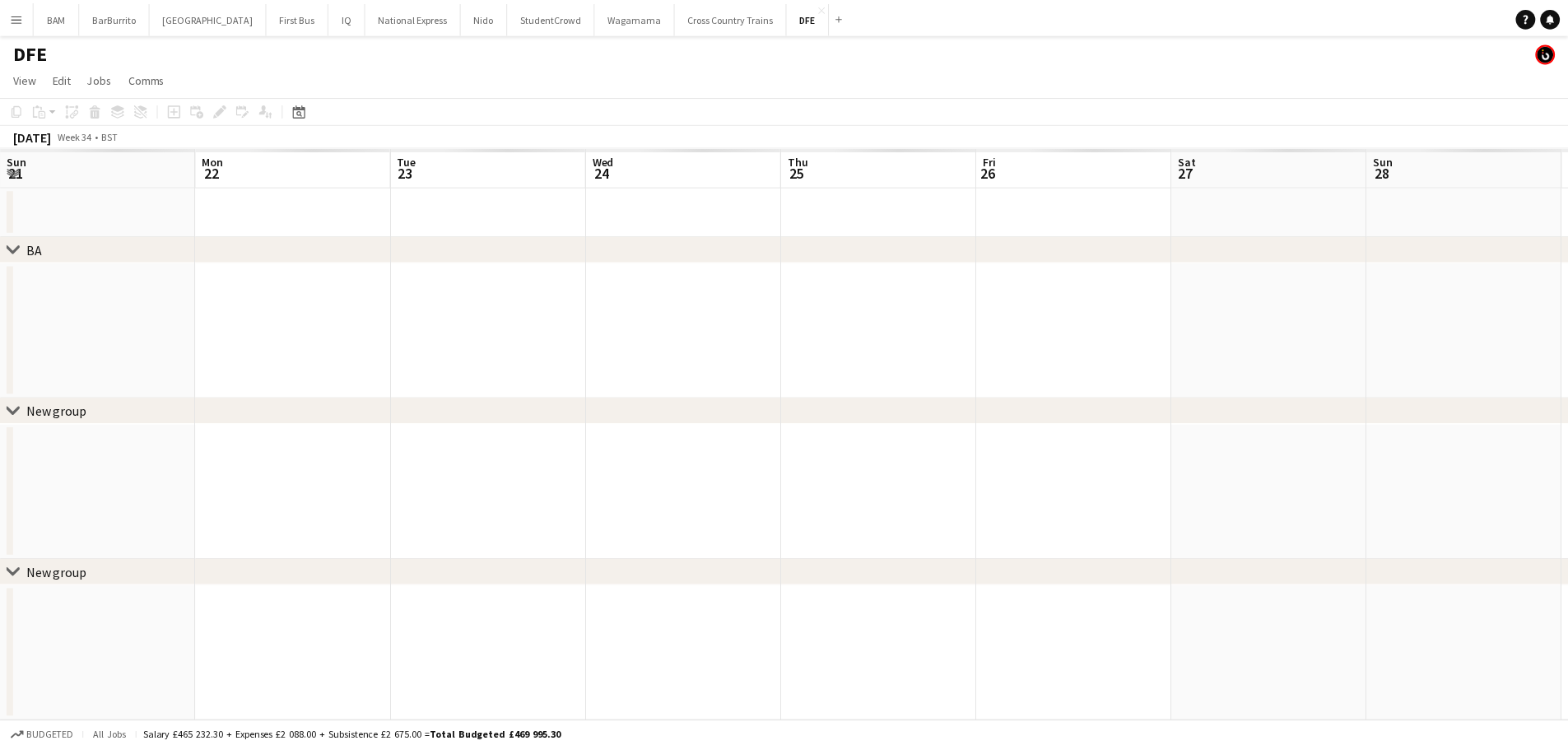
scroll to position [0, 566]
